Goal: Information Seeking & Learning: Compare options

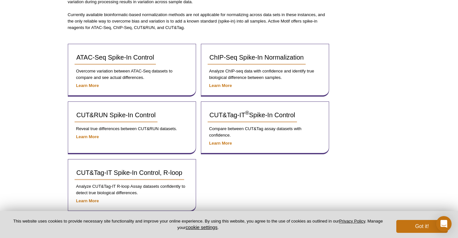
scroll to position [96, 0]
click at [222, 181] on div "ATAC-Seq Spike-In Control Overcome variation between ATAC-Seq datasets to compa…" at bounding box center [199, 127] width 262 height 168
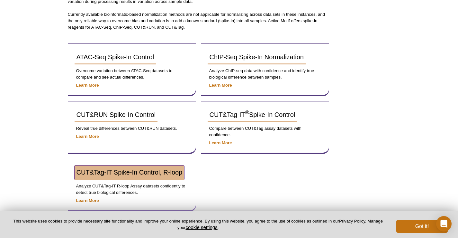
click at [176, 171] on span "CUT&Tag-IT Spike-In Control, R-loop" at bounding box center [130, 171] width 106 height 7
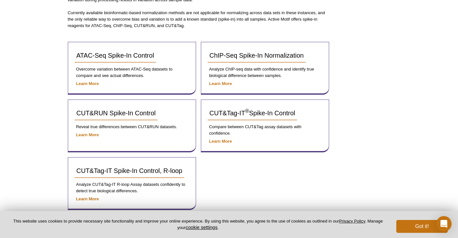
scroll to position [96, 0]
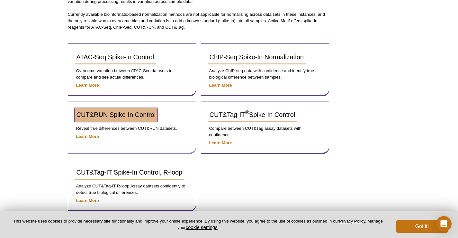
click at [129, 113] on span "CUT&RUN Spike-In Control" at bounding box center [116, 114] width 79 height 7
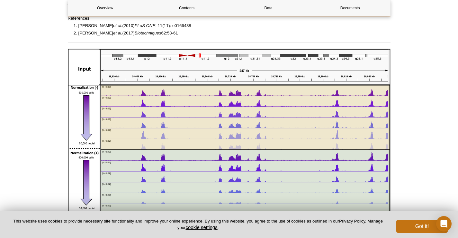
scroll to position [544, 0]
click at [429, 141] on div "Active Motif Logo Enabling Epigenetics Research 0 Search Skip to content Active…" at bounding box center [229, 37] width 458 height 1163
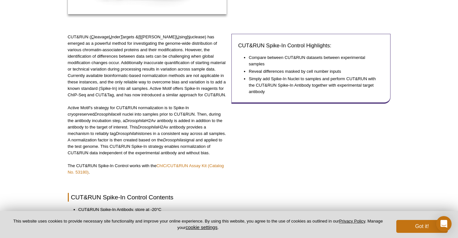
scroll to position [0, 0]
